Goal: Entertainment & Leisure: Consume media (video, audio)

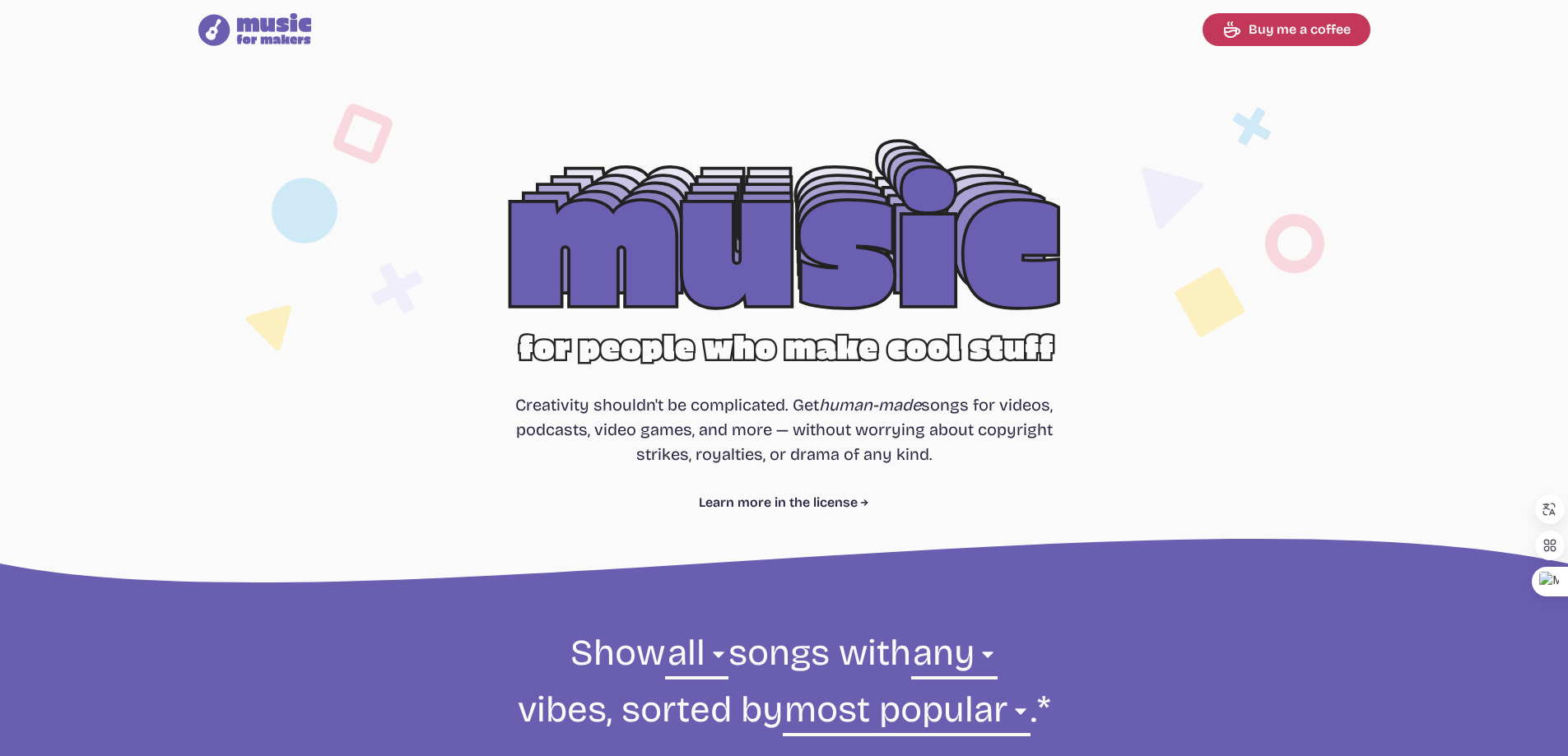
select select "most popular"
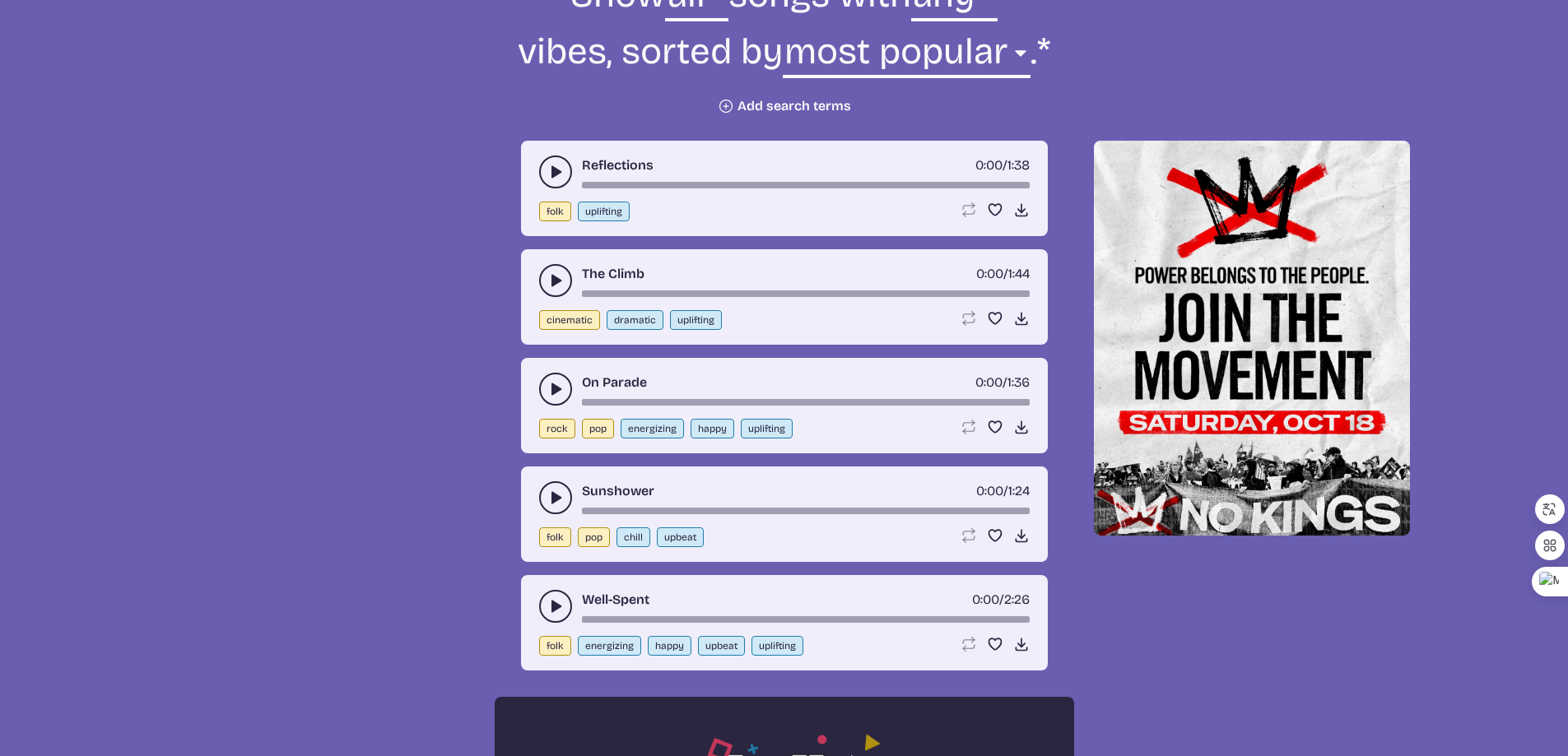
click at [557, 170] on use "play-pause toggle" at bounding box center [555, 172] width 17 height 17
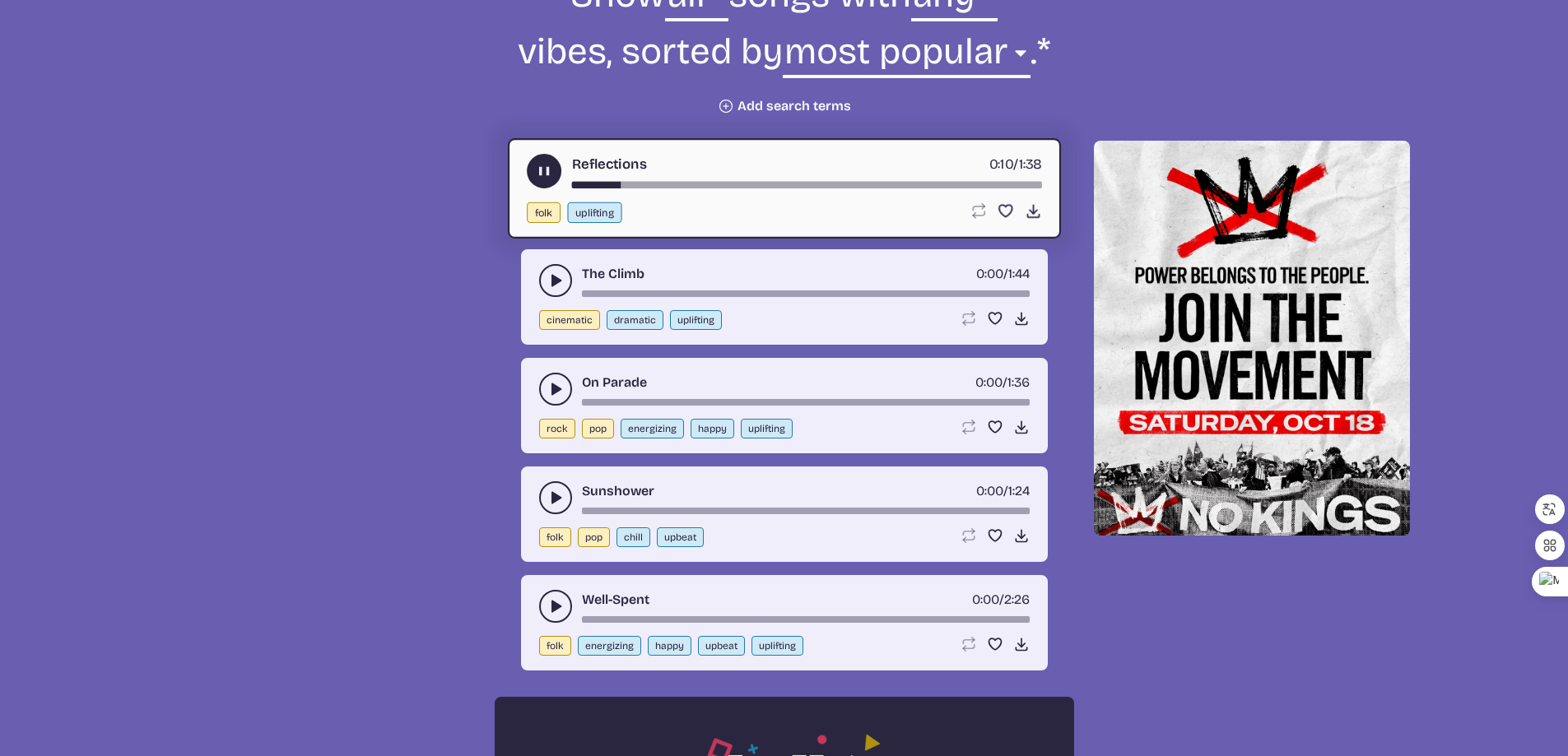
click at [547, 280] on icon "play-pause toggle" at bounding box center [555, 281] width 17 height 17
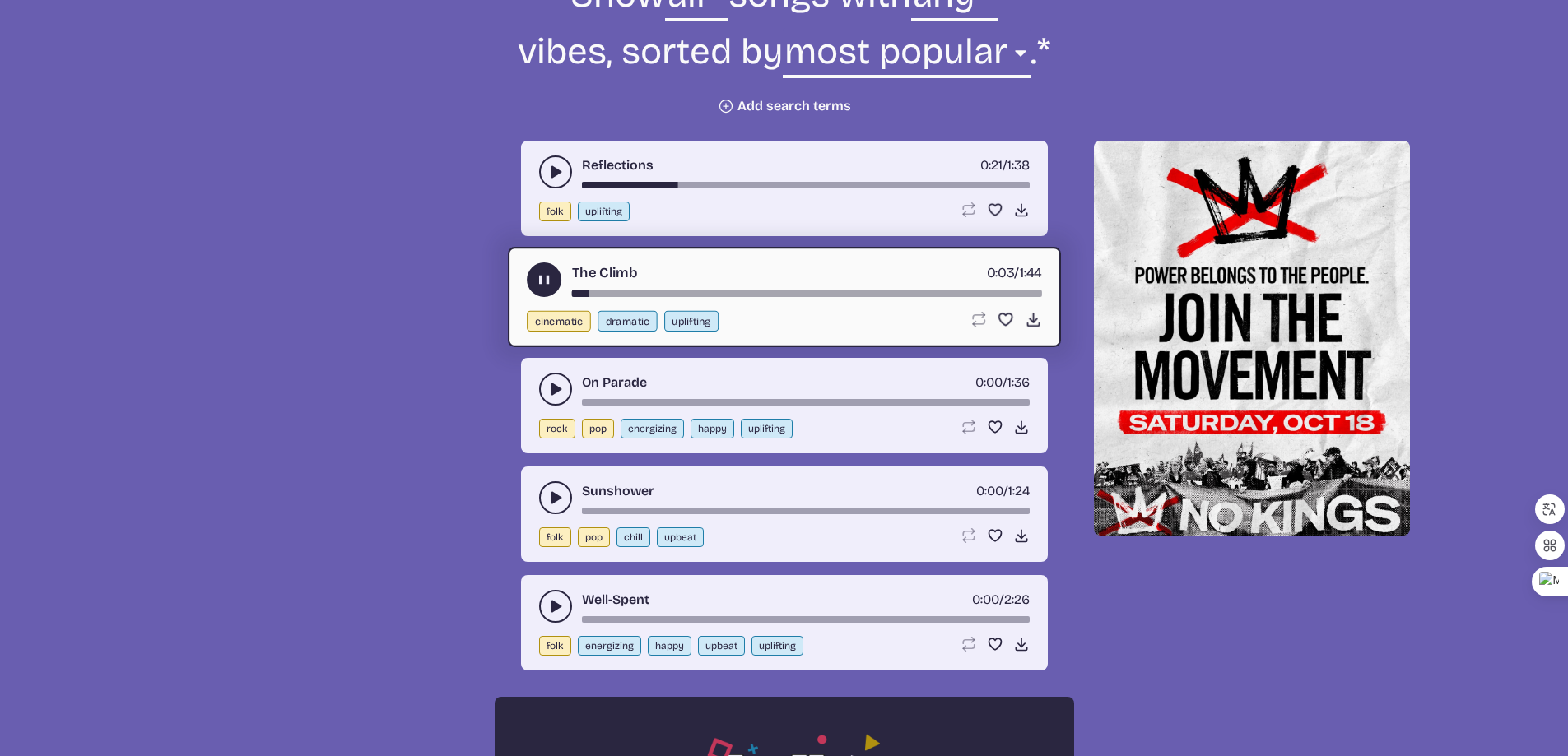
click at [543, 280] on use "play-pause toggle" at bounding box center [543, 280] width 17 height 17
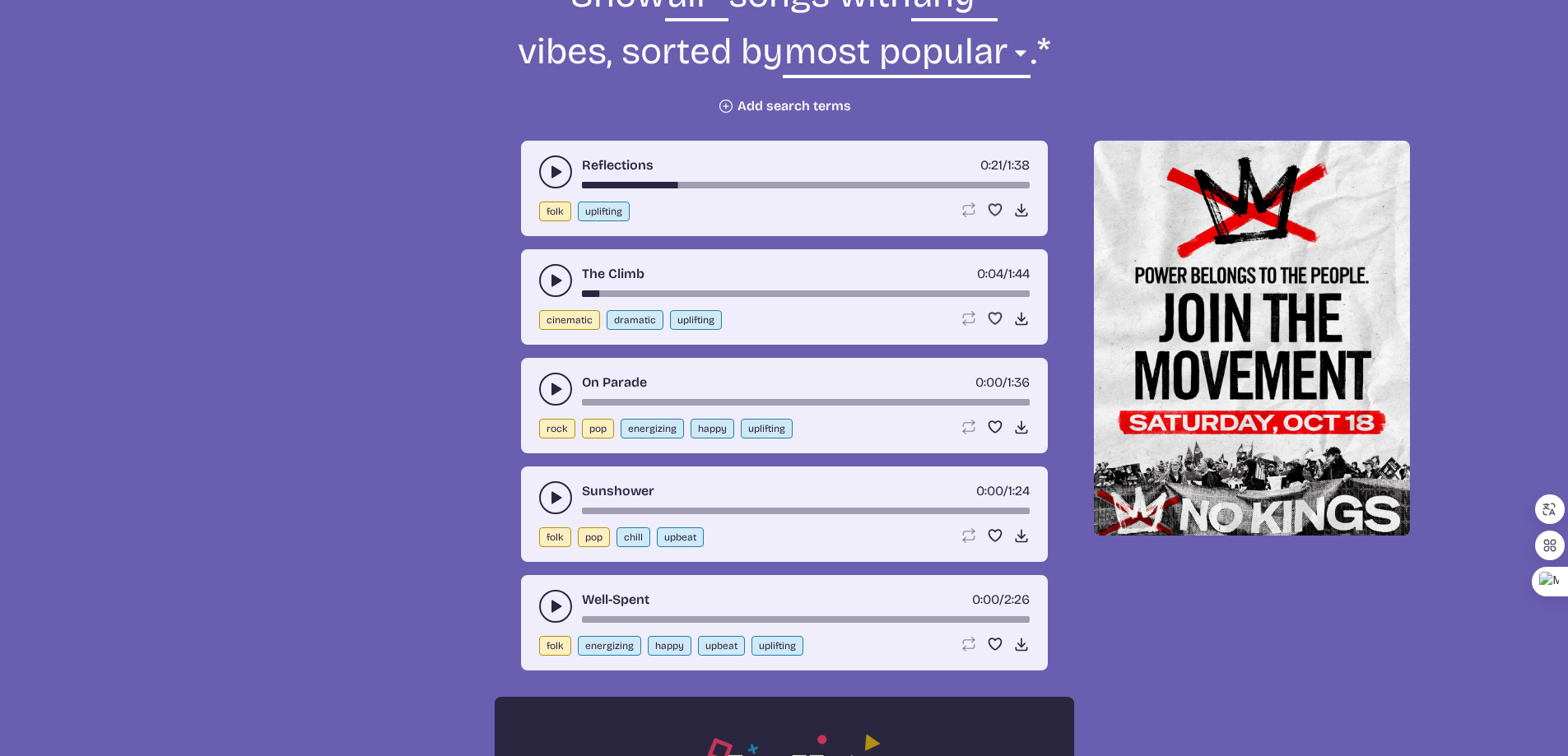
click at [553, 379] on button "play-pause toggle" at bounding box center [555, 389] width 33 height 33
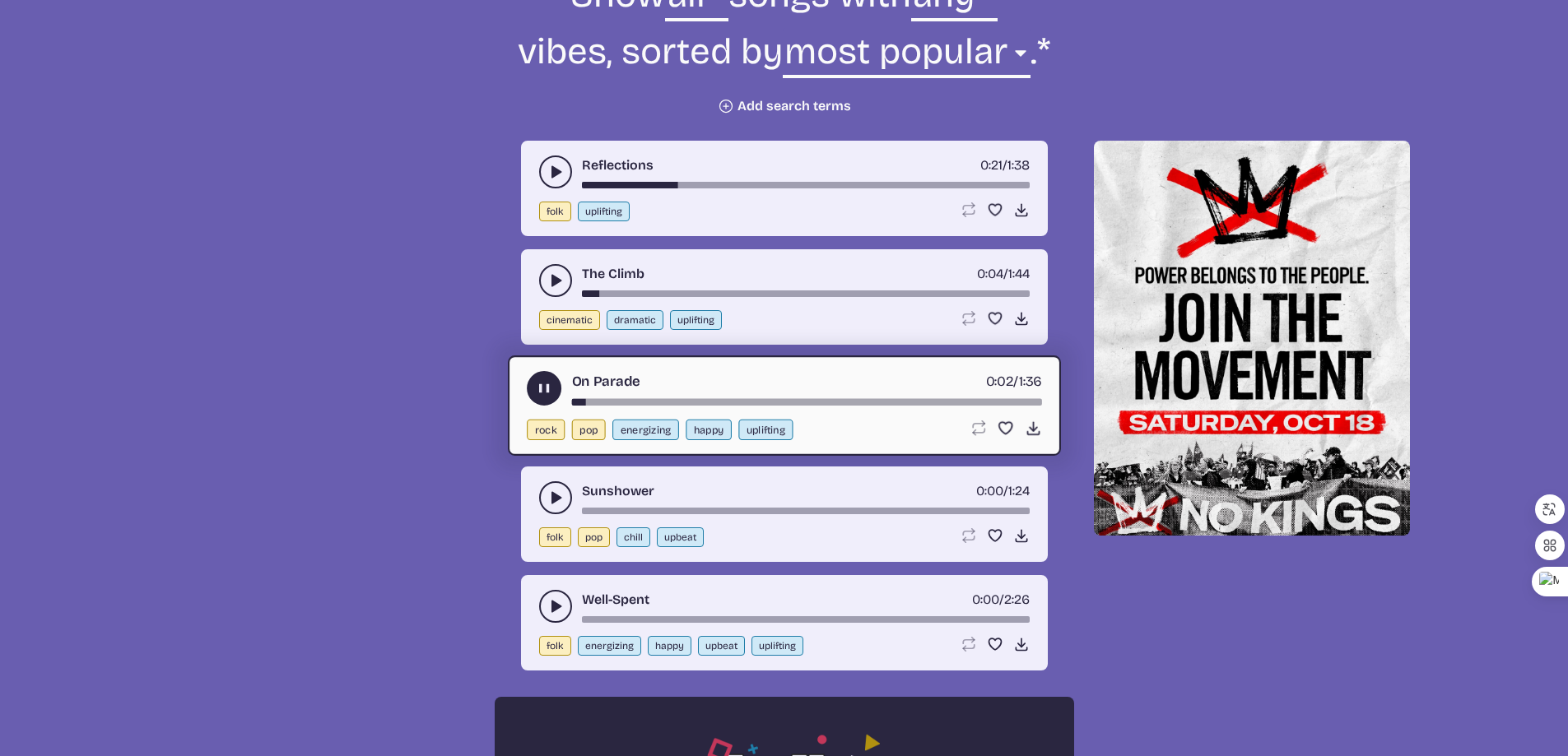
click at [603, 399] on div "song-time-bar" at bounding box center [806, 402] width 470 height 6
click at [655, 399] on div "song-time-bar" at bounding box center [806, 402] width 470 height 6
click at [560, 496] on icon "play-pause toggle" at bounding box center [555, 498] width 17 height 17
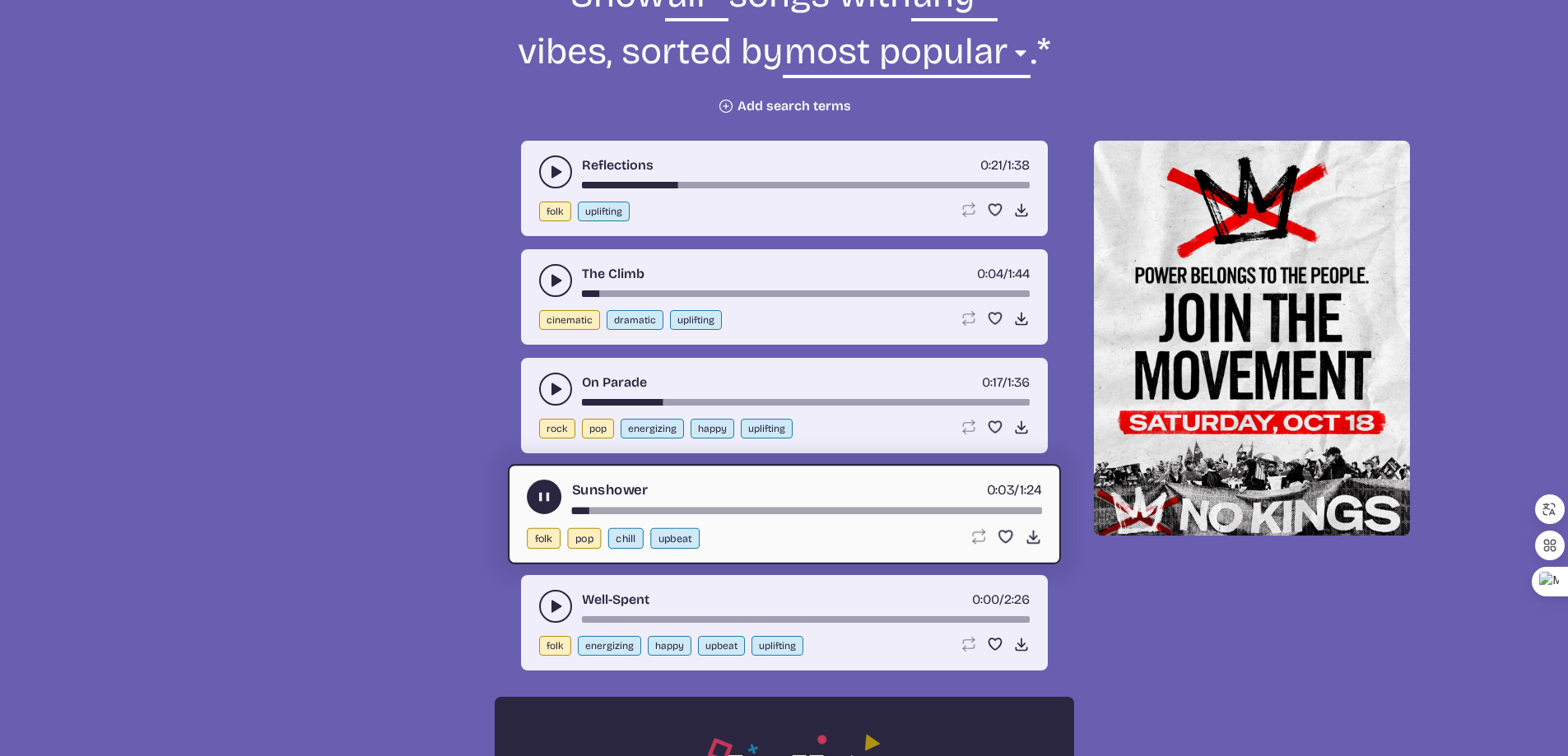
click at [548, 494] on use "play-pause toggle" at bounding box center [543, 497] width 17 height 17
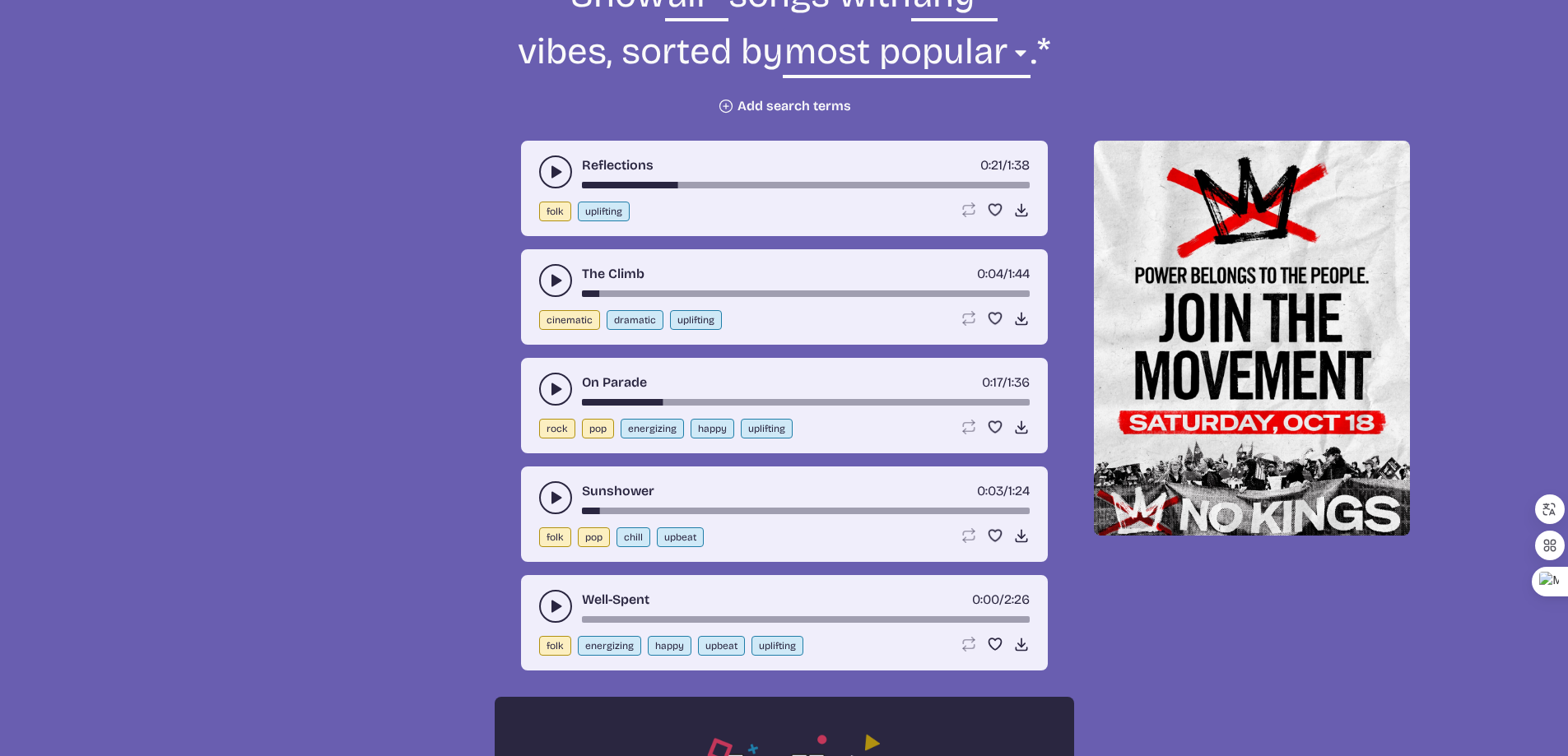
click at [557, 606] on use "play-pause toggle" at bounding box center [555, 606] width 17 height 17
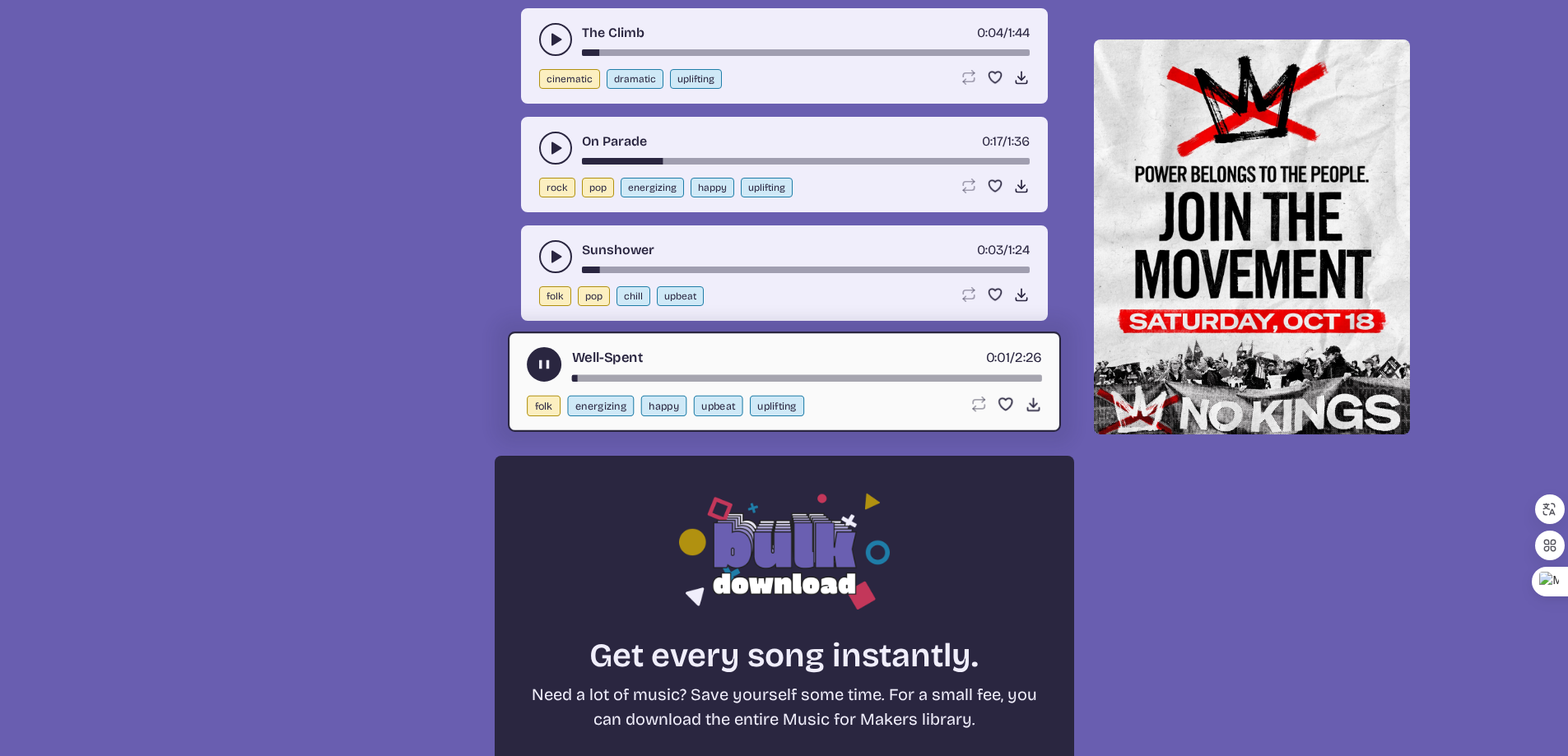
scroll to position [906, 0]
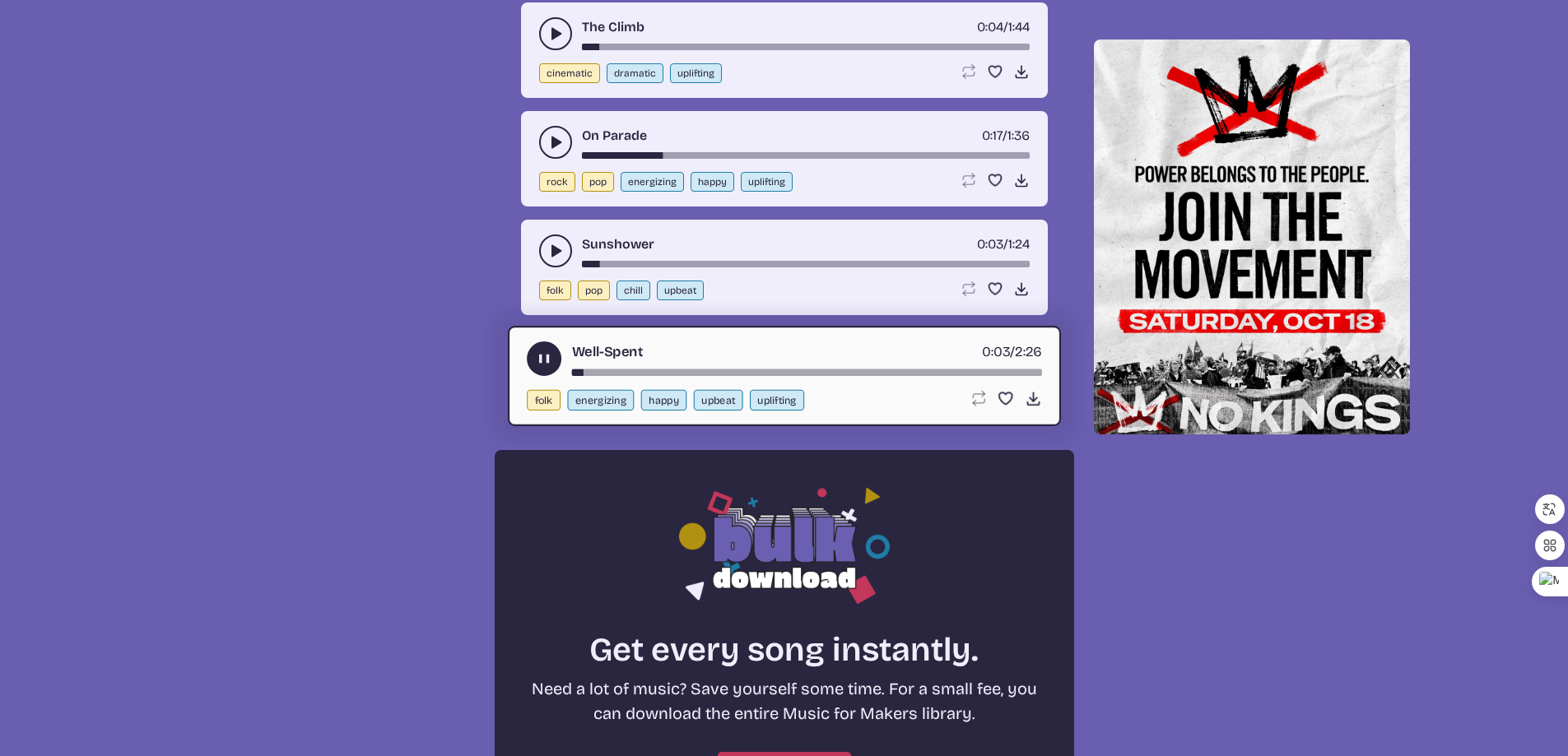
click at [533, 352] on button "play-pause toggle" at bounding box center [544, 359] width 35 height 35
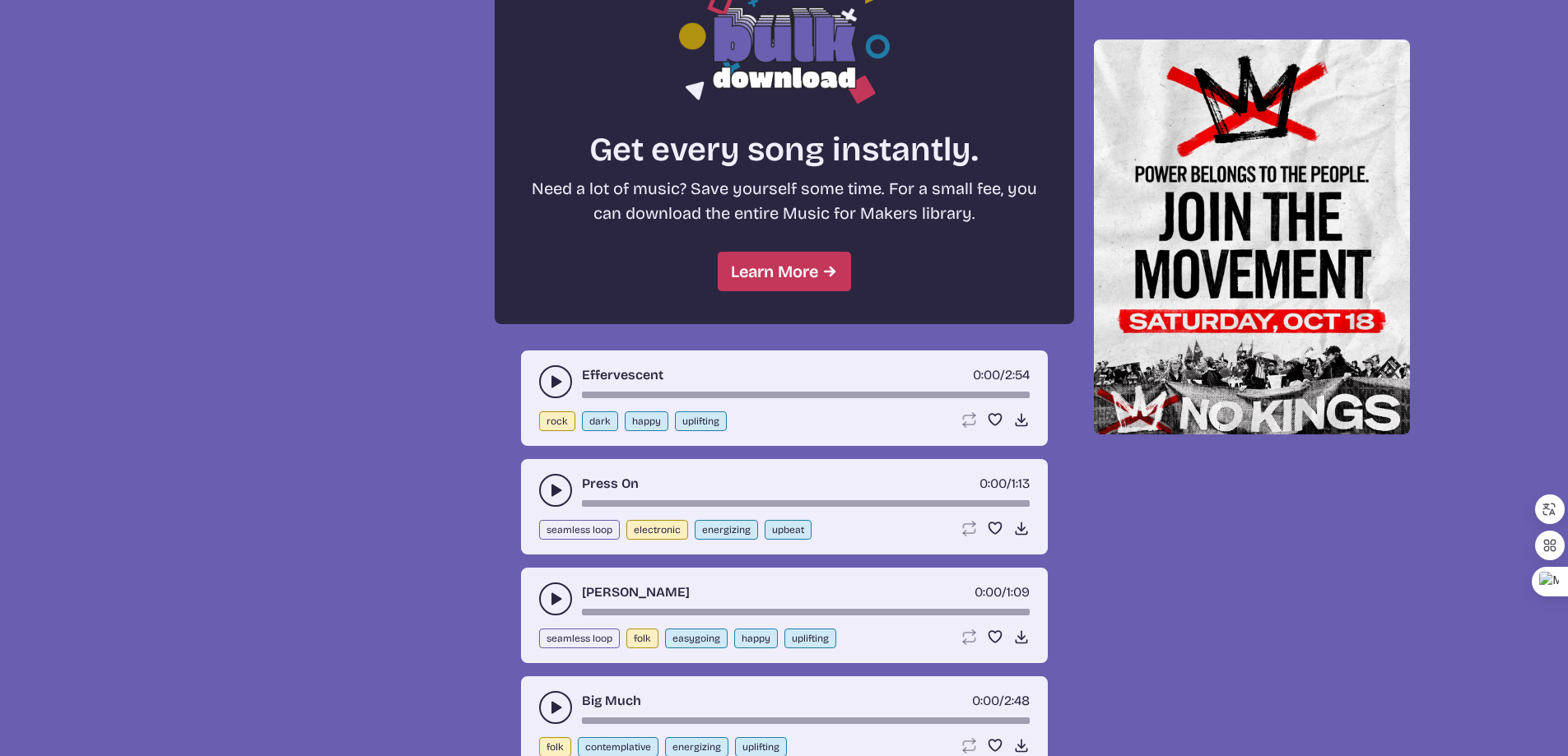
scroll to position [1563, 0]
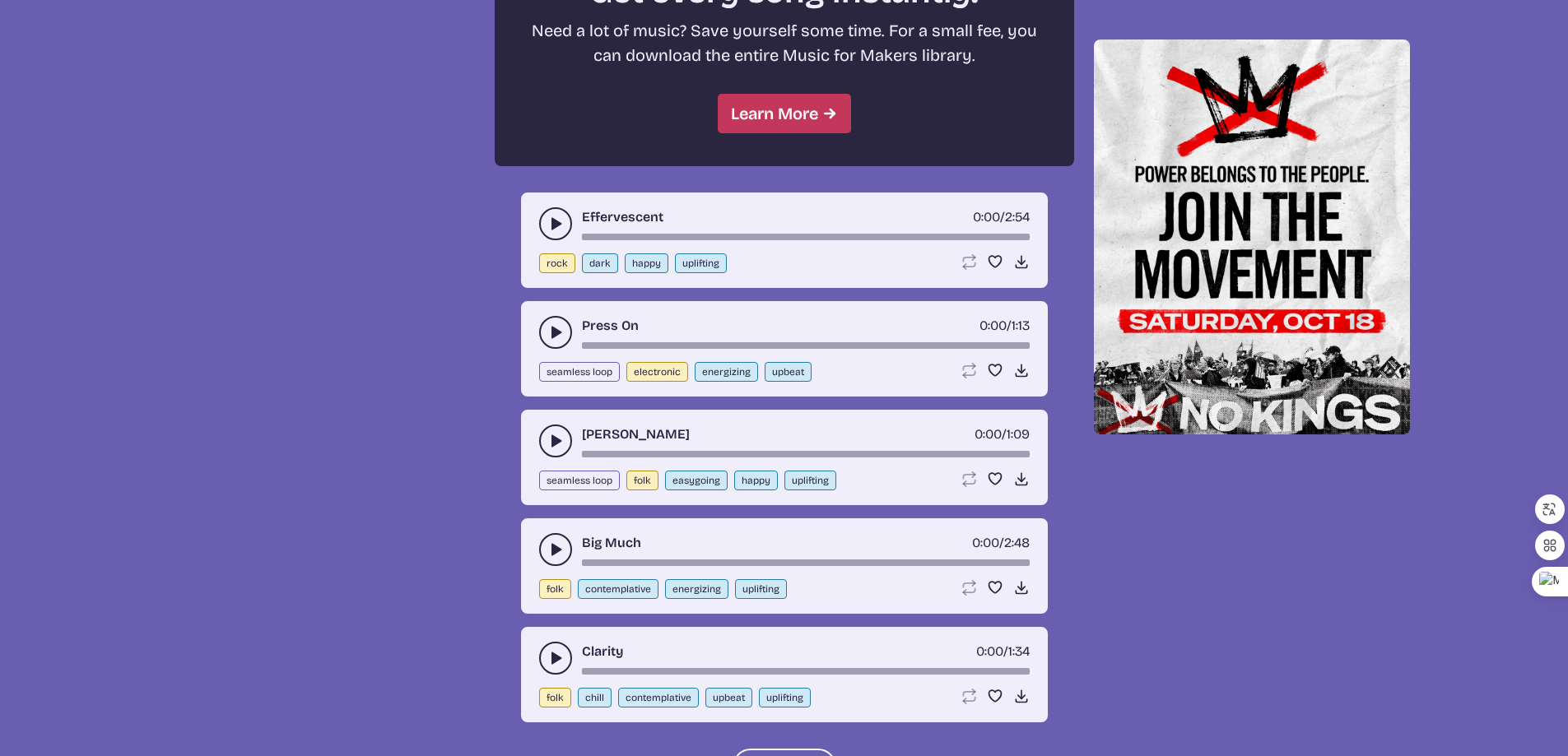
click at [552, 214] on button "play-pause toggle" at bounding box center [555, 224] width 33 height 33
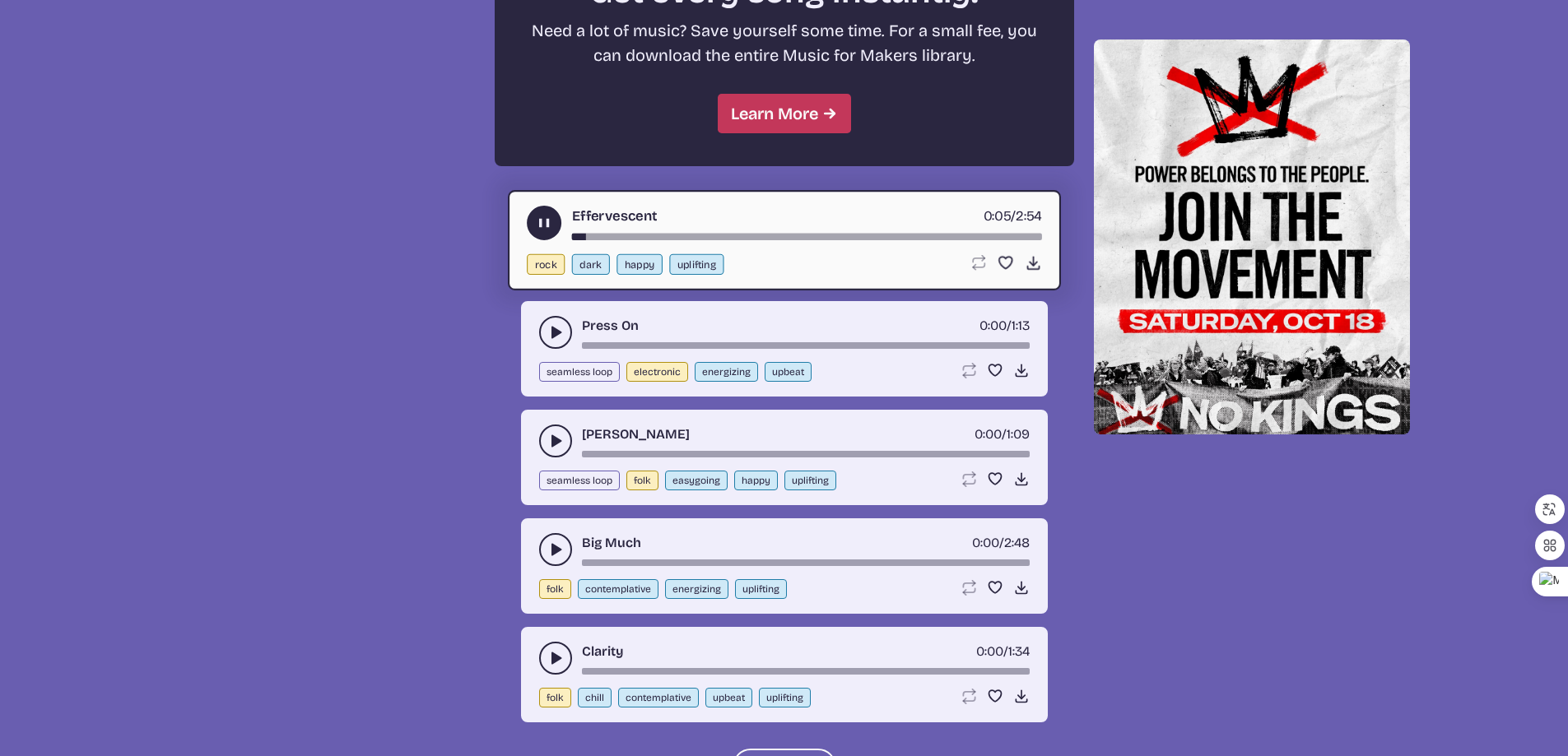
click at [551, 219] on icon "play-pause toggle" at bounding box center [543, 223] width 17 height 17
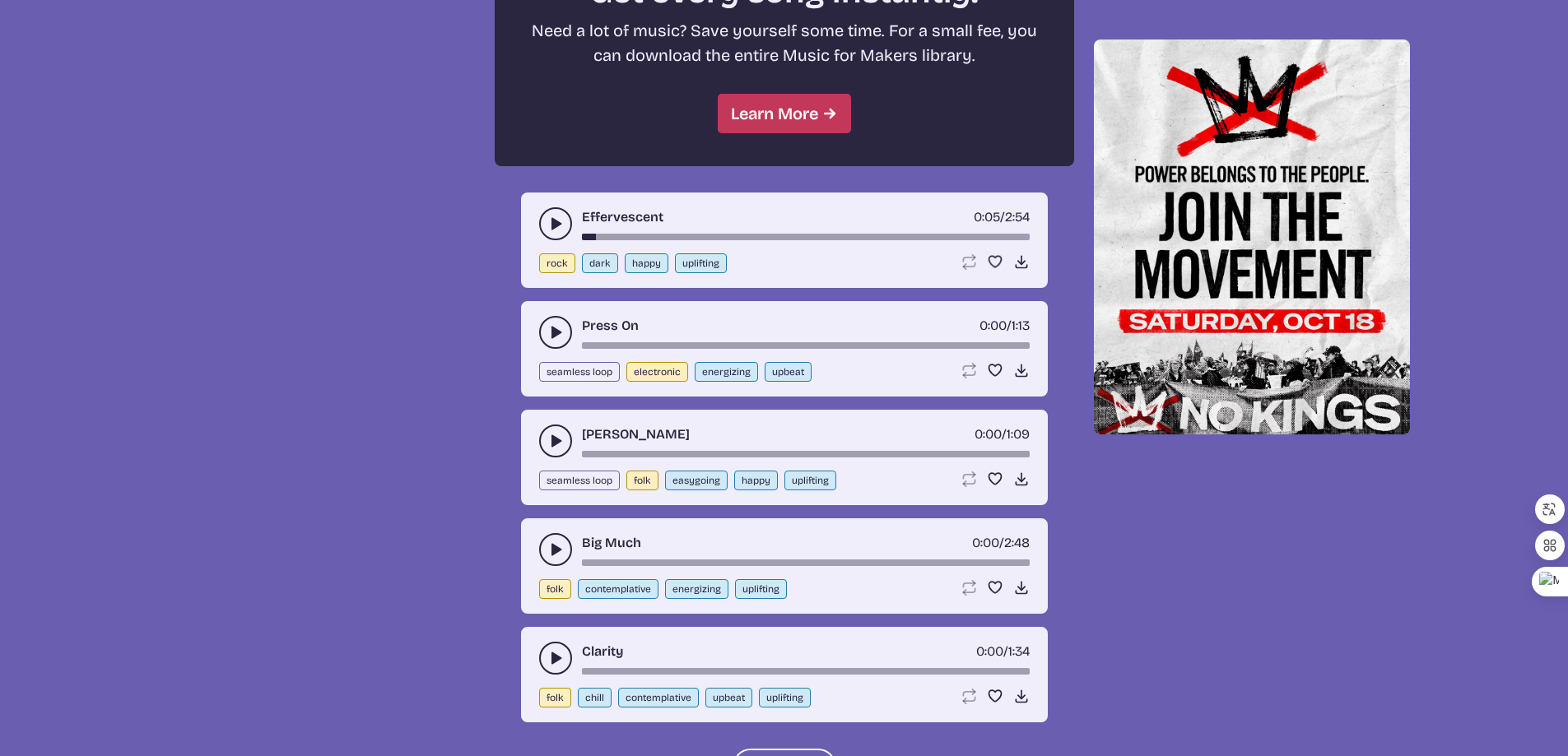
click at [557, 333] on use "play-pause toggle" at bounding box center [555, 332] width 17 height 17
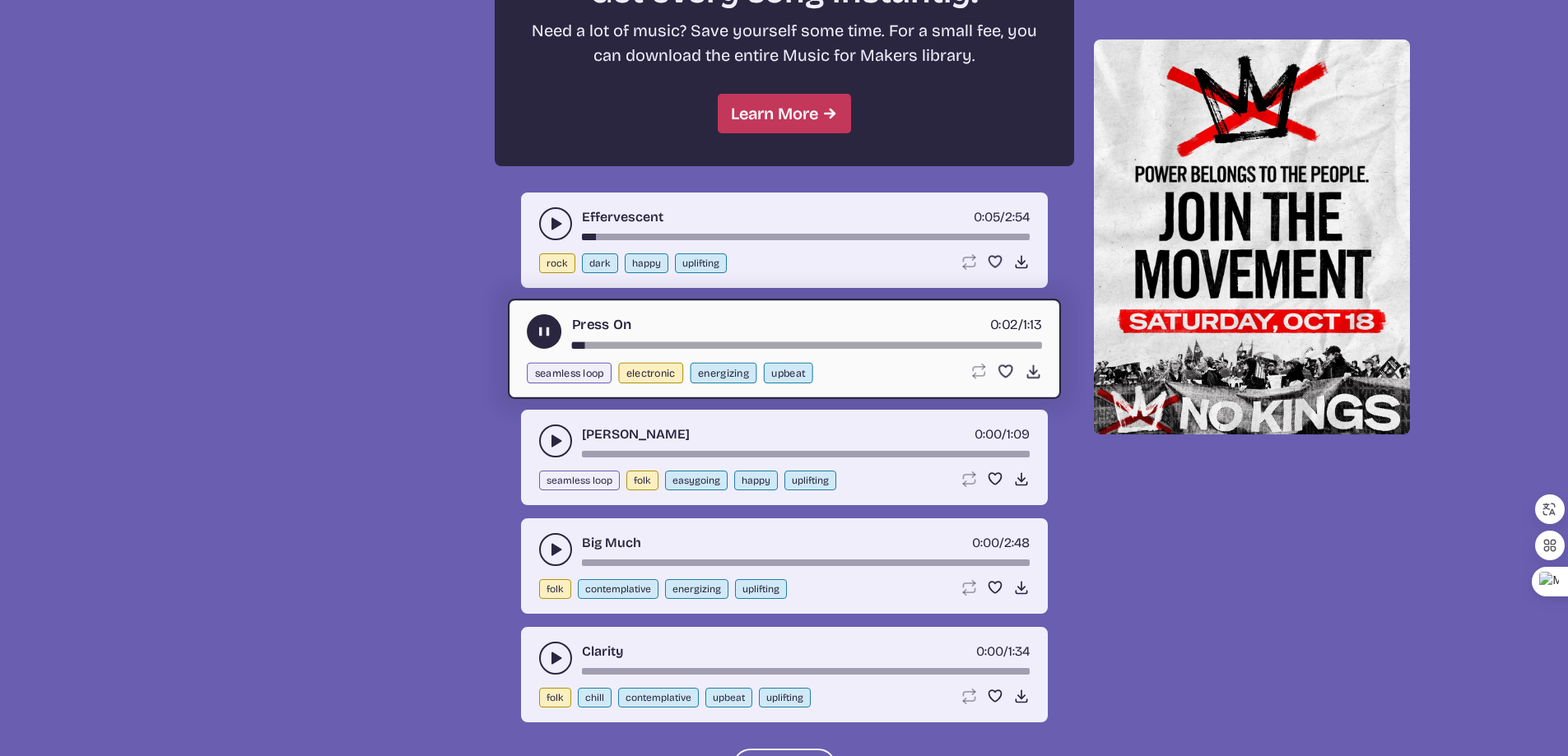
click at [549, 329] on use "play-pause toggle" at bounding box center [543, 331] width 17 height 17
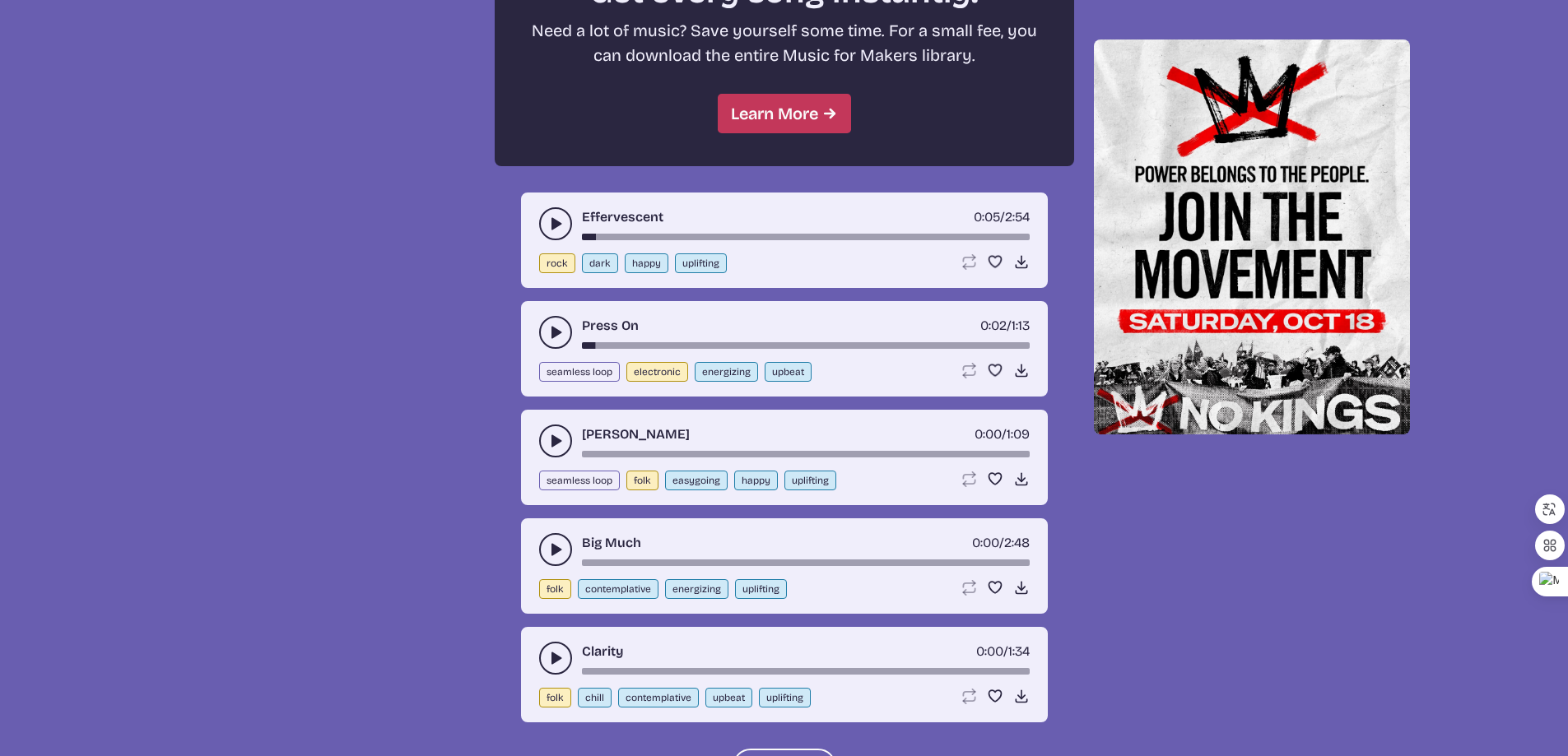
click at [556, 438] on icon "play-pause toggle" at bounding box center [555, 441] width 17 height 17
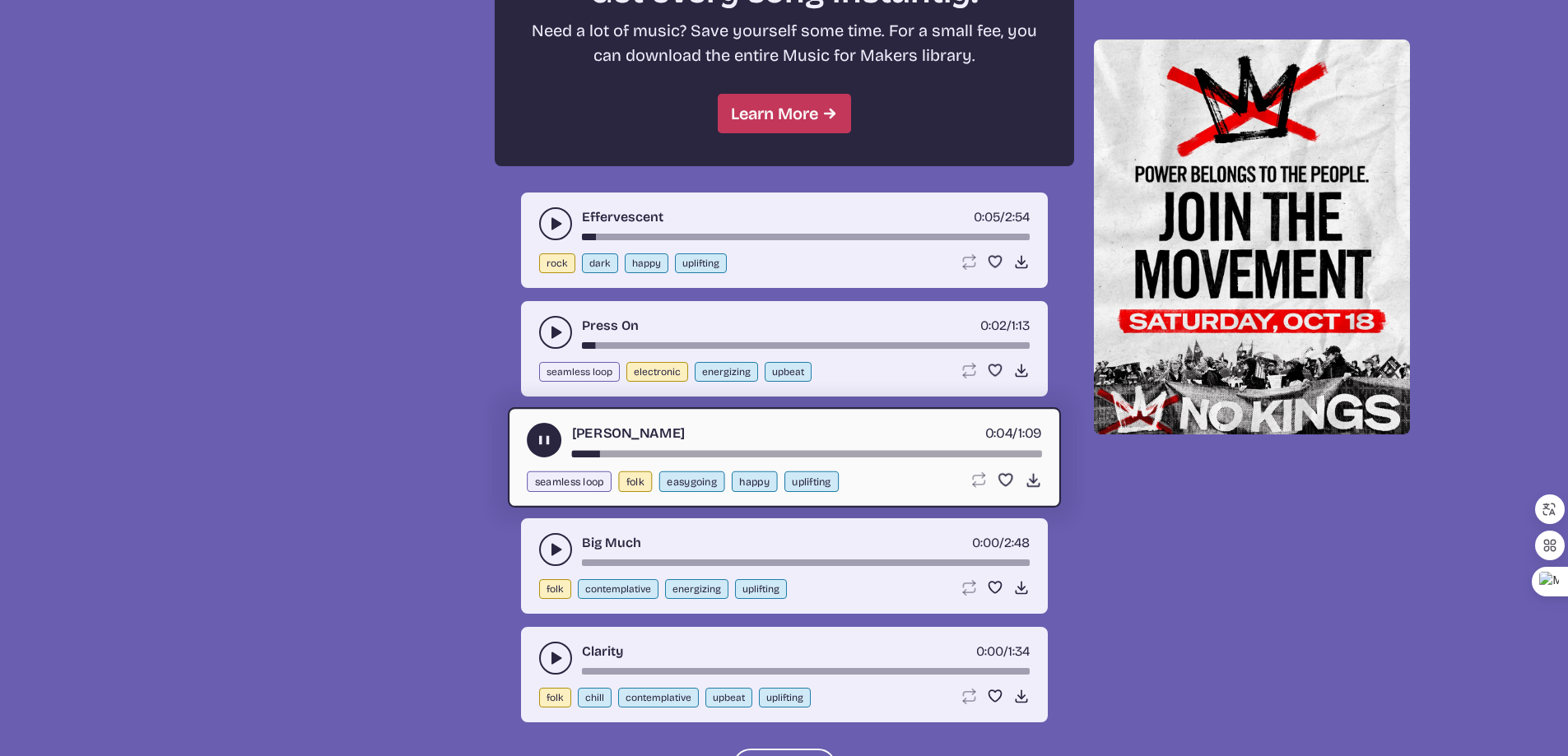
click at [550, 435] on icon "play-pause toggle" at bounding box center [543, 440] width 17 height 17
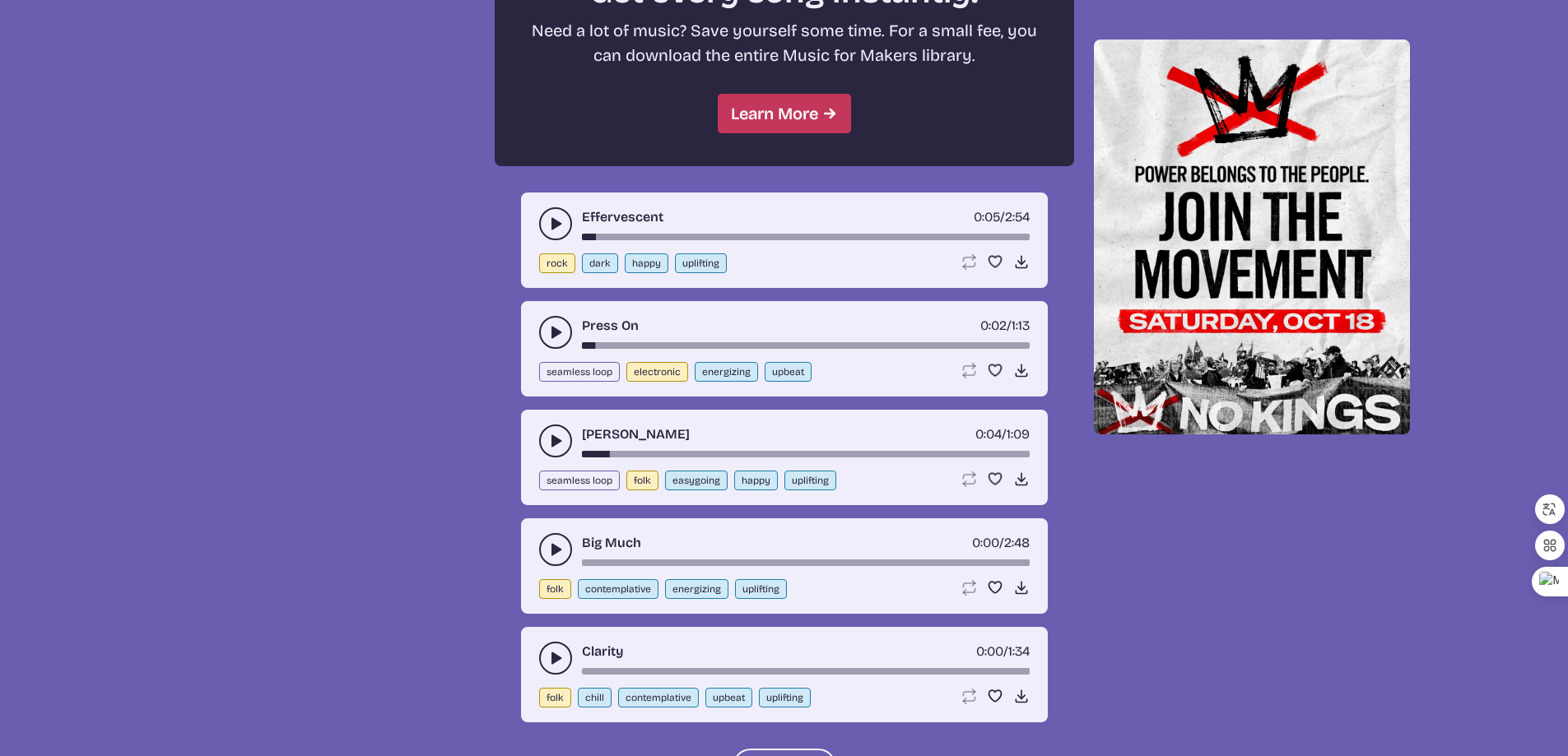
click at [556, 544] on icon "play-pause toggle" at bounding box center [555, 550] width 17 height 17
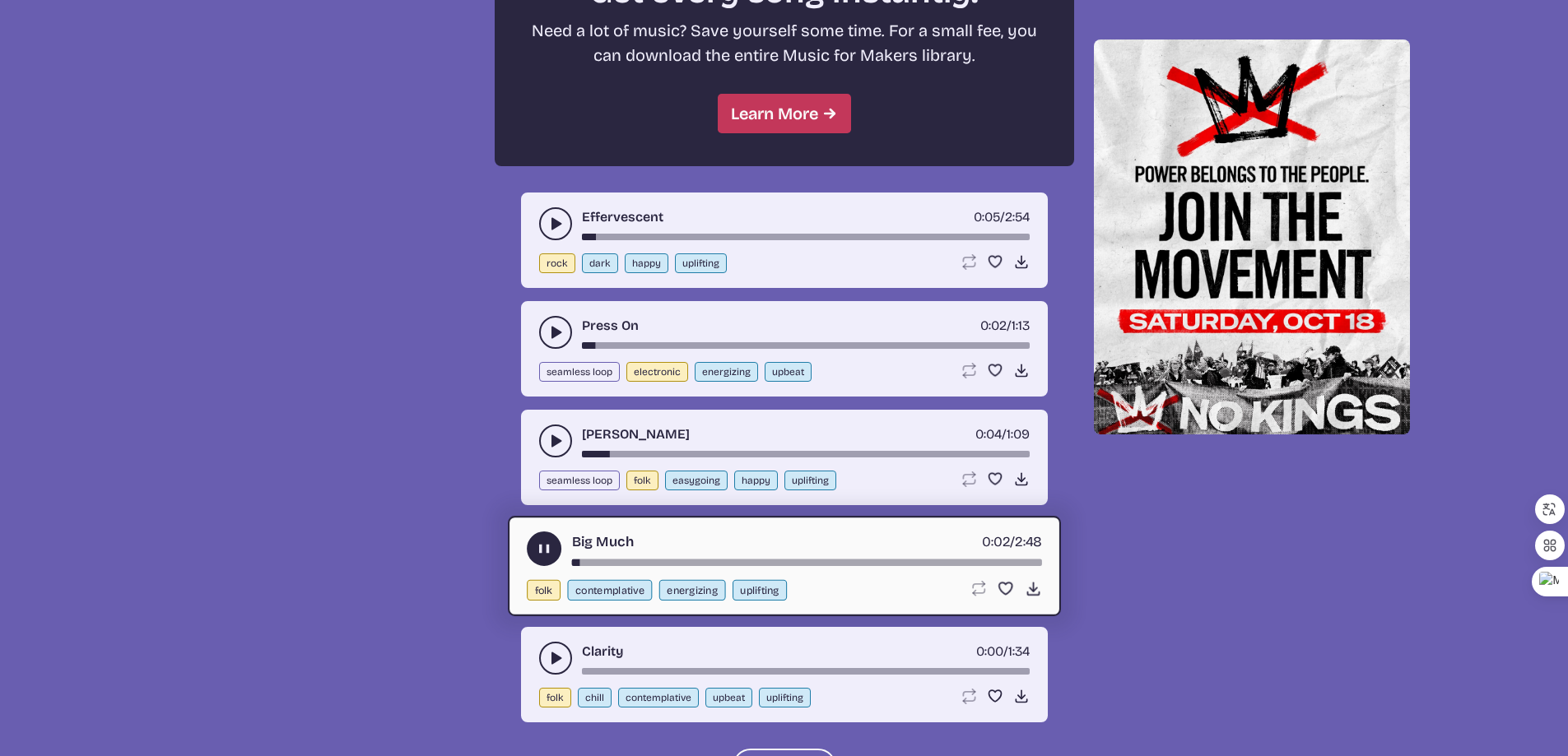
click at [548, 540] on icon "play-pause toggle" at bounding box center [543, 549] width 17 height 17
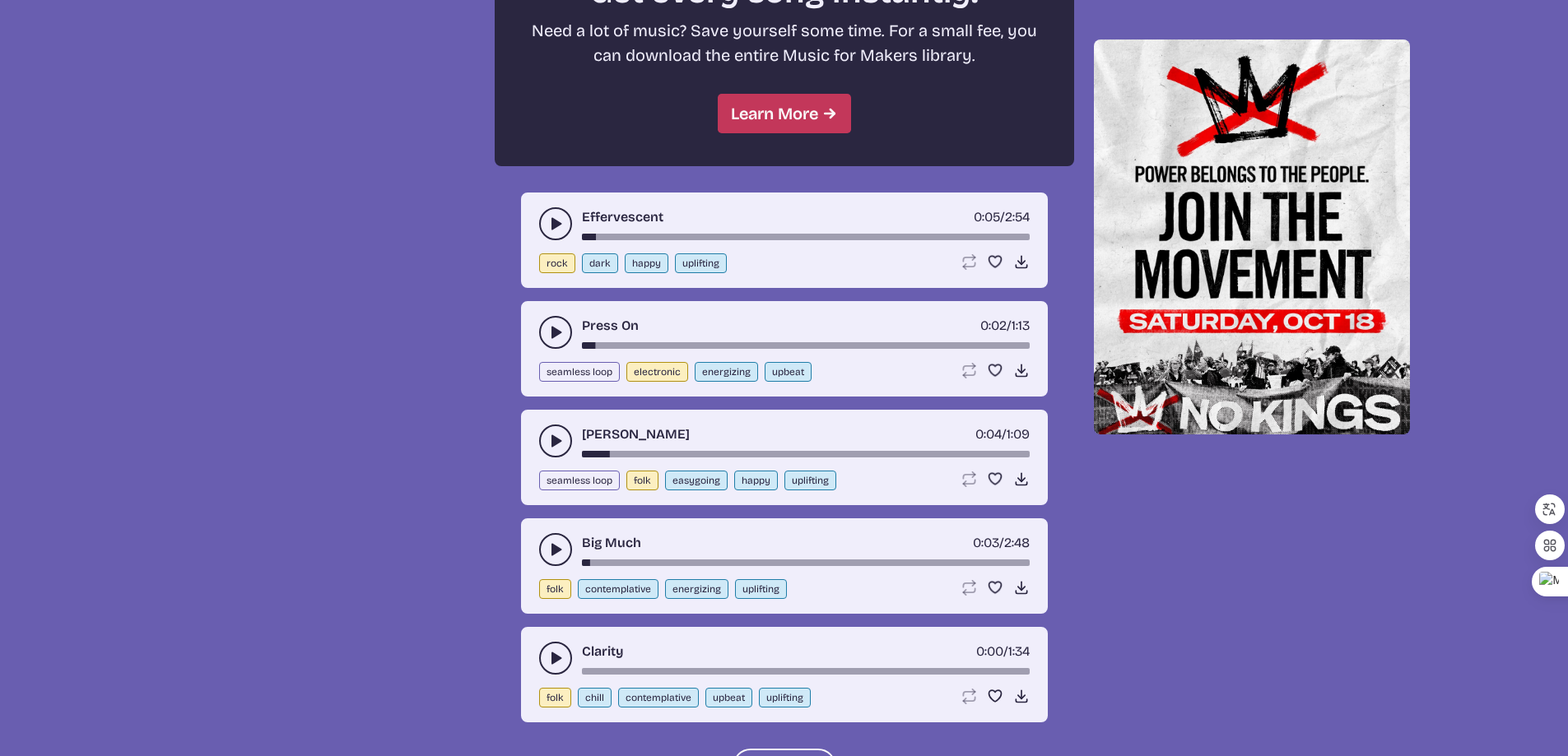
click at [550, 654] on icon "play-pause toggle" at bounding box center [555, 659] width 17 height 17
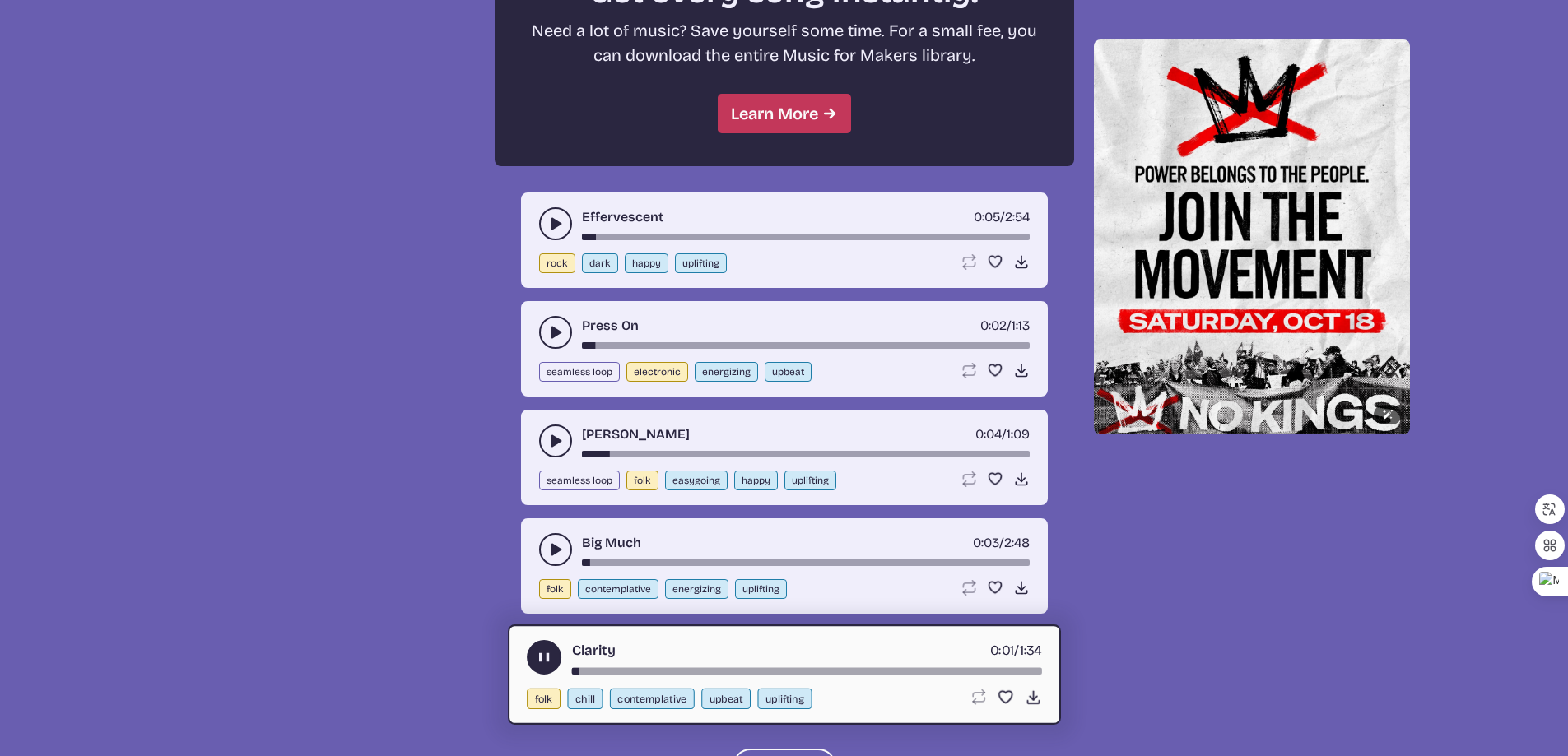
click at [1233, 136] on img at bounding box center [1251, 237] width 316 height 395
